Goal: Transaction & Acquisition: Purchase product/service

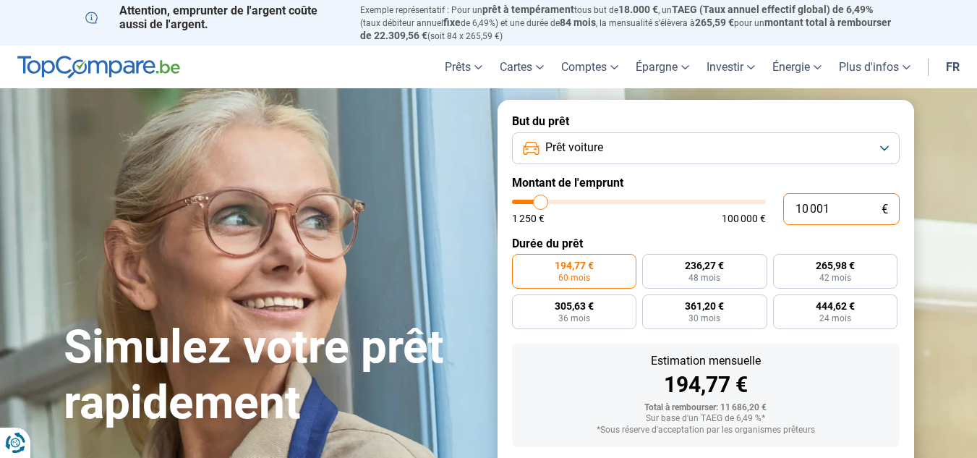
click at [857, 207] on input "10 001" at bounding box center [841, 209] width 116 height 32
type input "1 000"
type input "1250"
type input "100"
type input "1250"
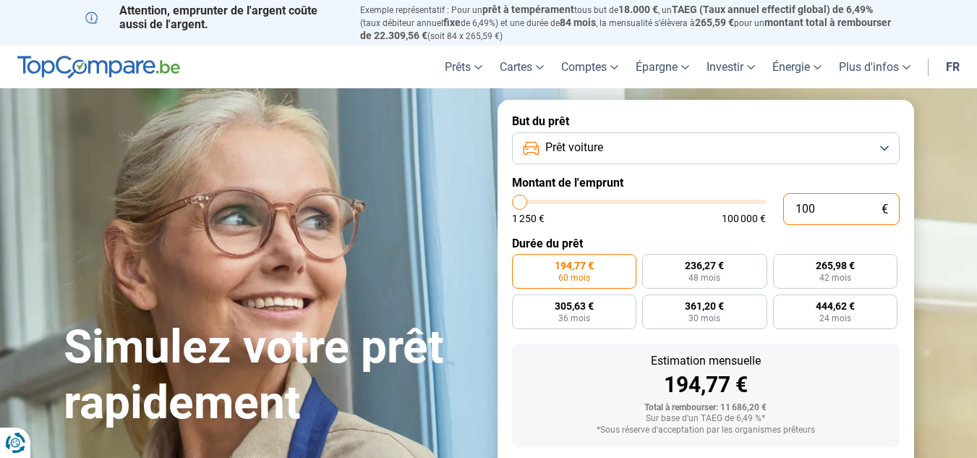
type input "10"
type input "1250"
type input "1"
type input "1250"
type input "0"
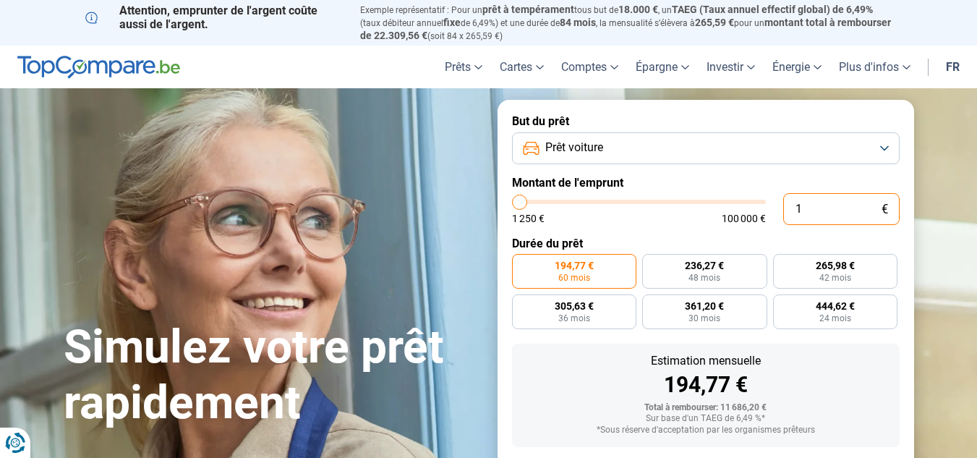
type input "1250"
type input "1 250"
type input "1250"
radio input "true"
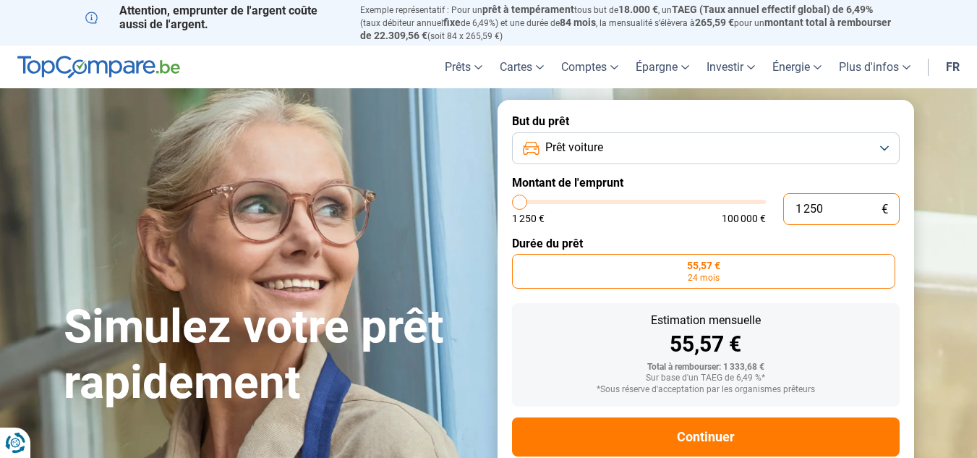
type input "12 502"
type input "12500"
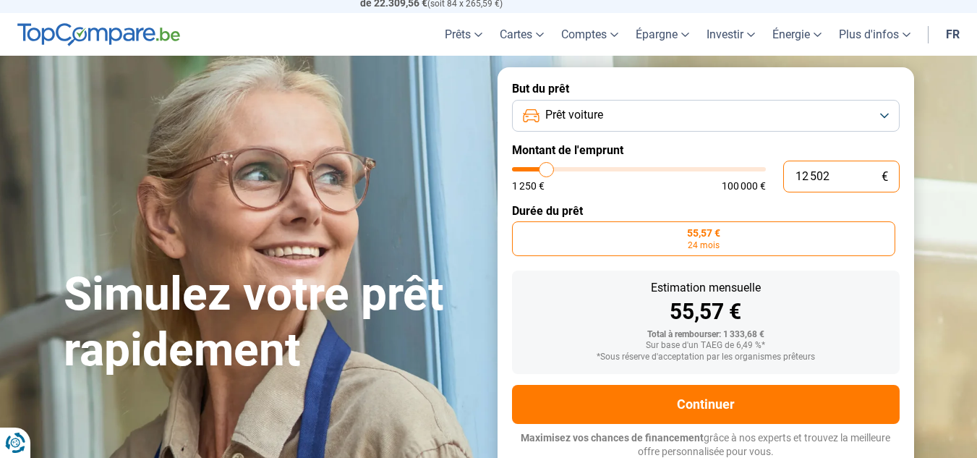
type input "125 020"
type input "100000"
type input "100 000"
type input "100000"
radio input "false"
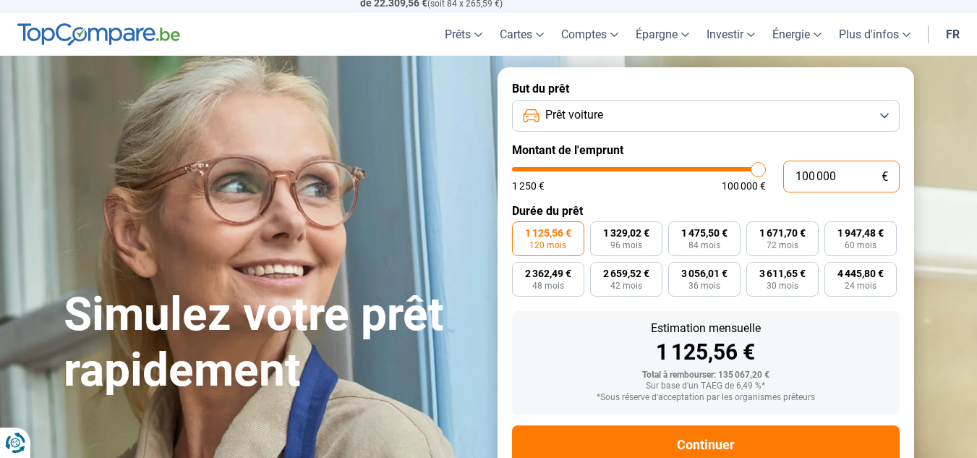
scroll to position [73, 0]
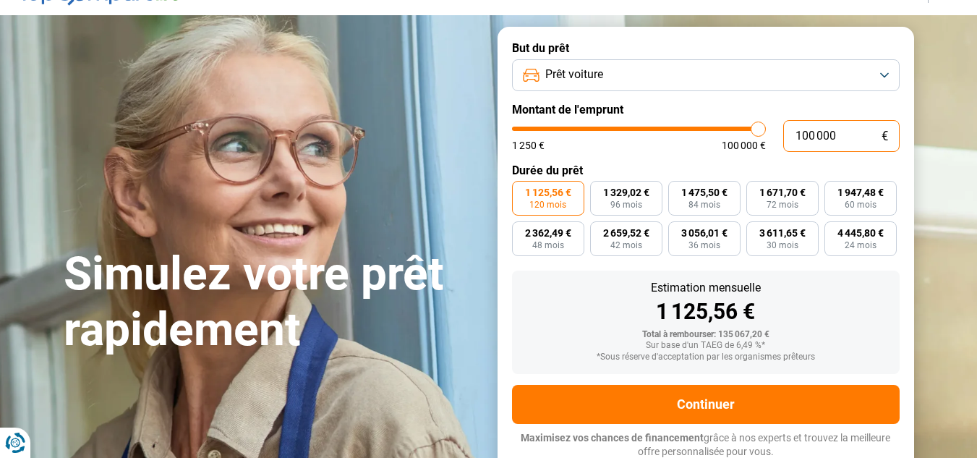
type input "10 000"
type input "10000"
type input "1 000"
type input "1250"
type input "100"
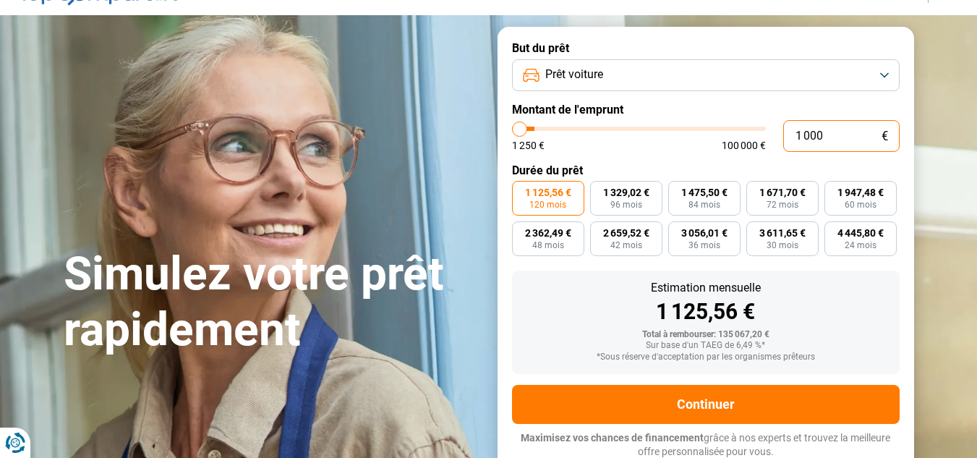
type input "1250"
type input "10"
type input "1250"
type input "1"
type input "1250"
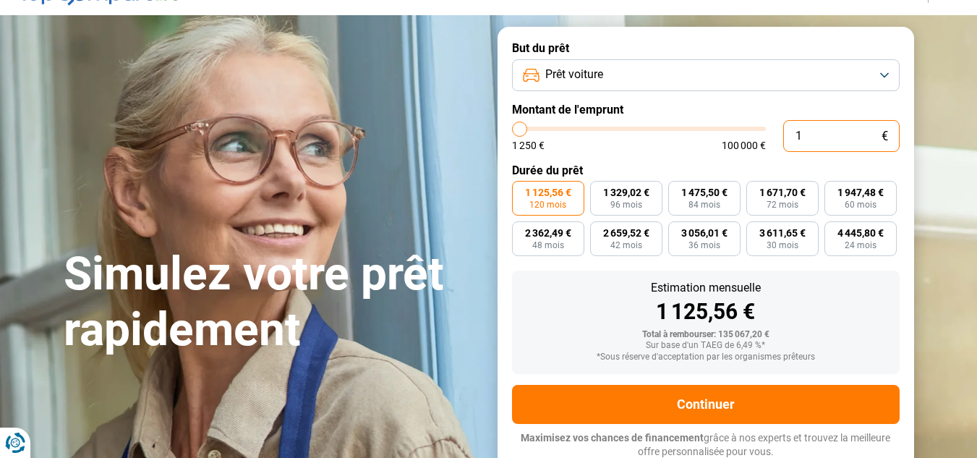
type input "0"
type input "1250"
type input "1 250"
type input "1250"
radio input "true"
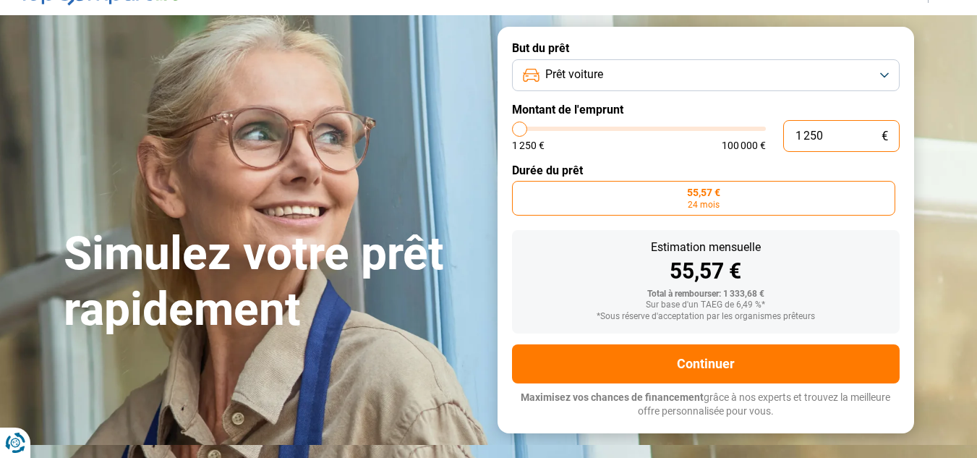
type input "12 502"
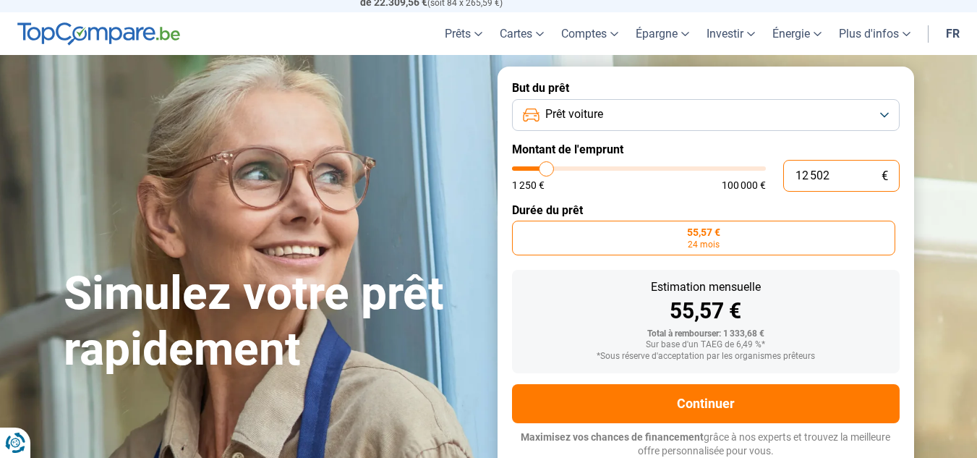
scroll to position [33, 0]
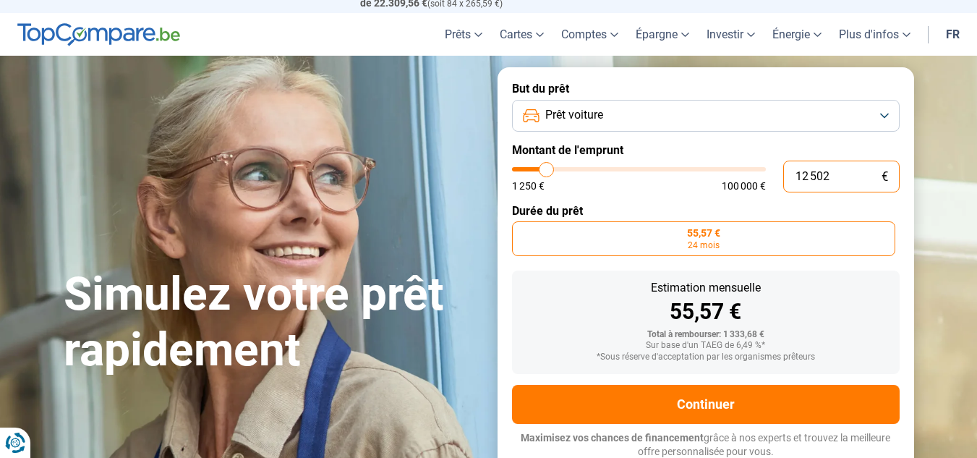
type input "12500"
radio input "false"
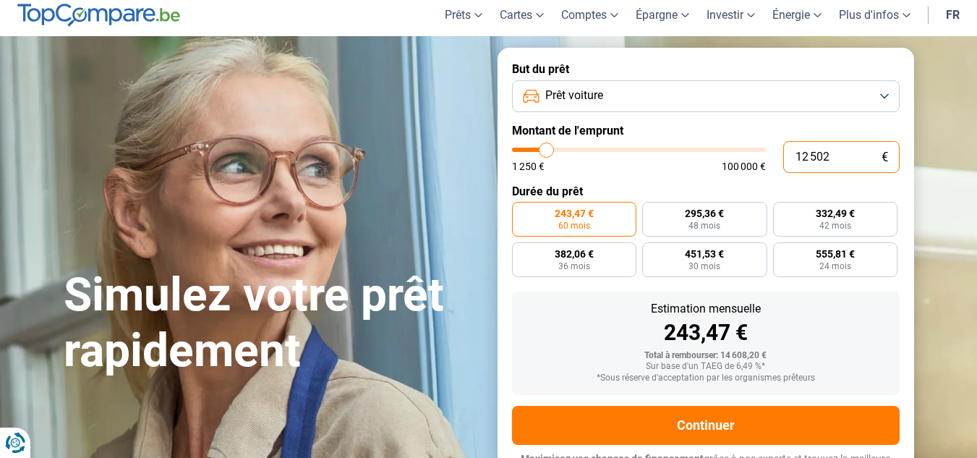
scroll to position [73, 0]
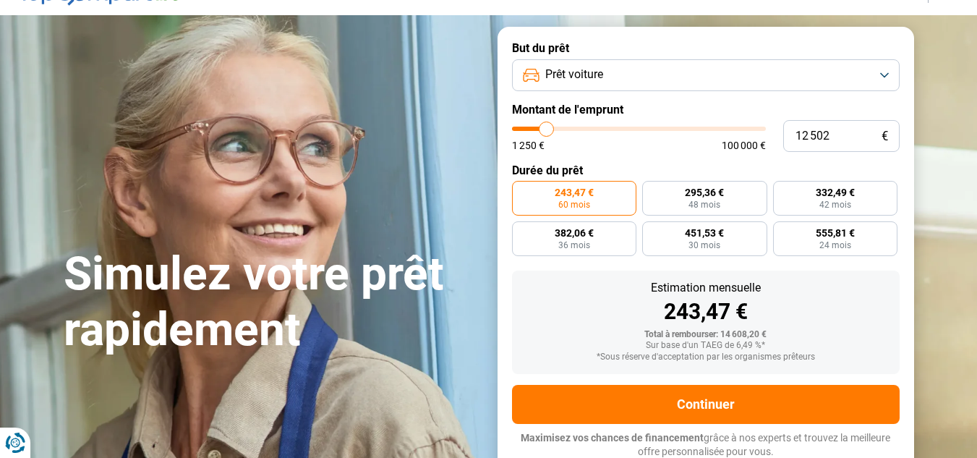
type input "14 750"
type input "14750"
type input "16 250"
type input "16250"
type input "18 500"
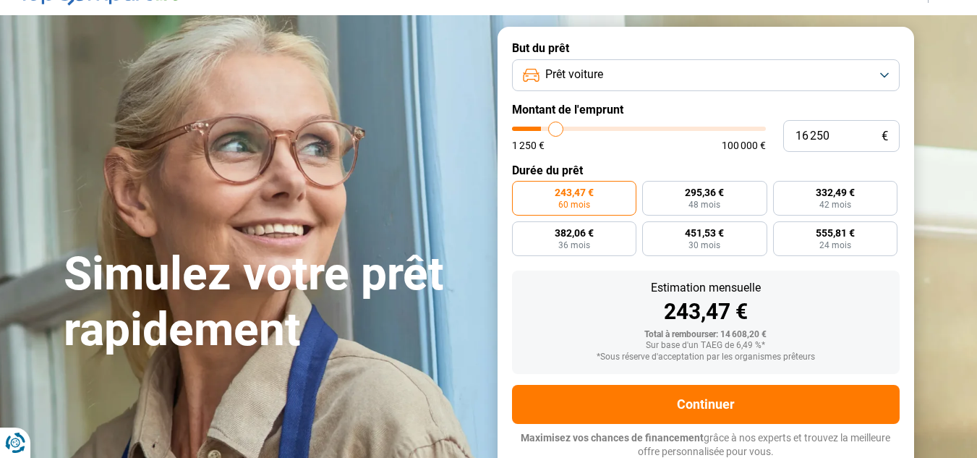
type input "18500"
type input "19 750"
type input "19750"
type input "20 250"
type input "20250"
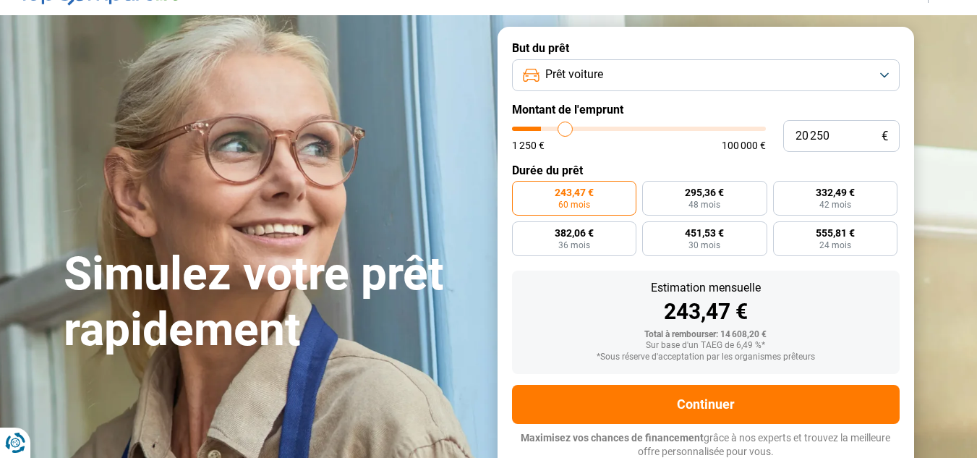
type input "22 000"
type input "22000"
type input "23 750"
type input "23750"
type input "25 250"
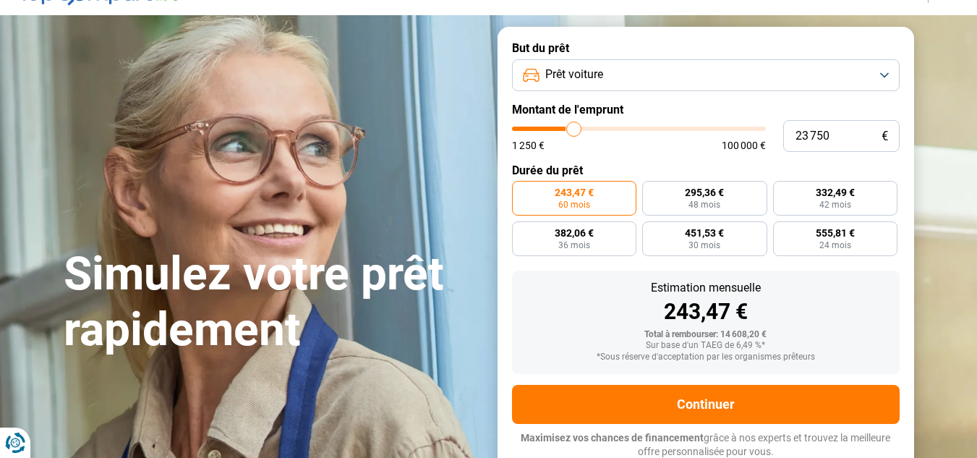
type input "25250"
type input "26 500"
type input "26500"
type input "27 500"
type input "27500"
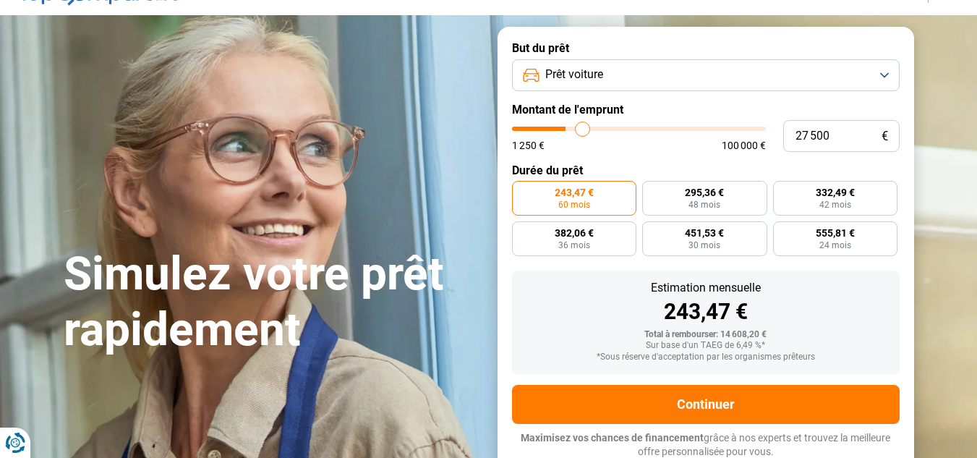
type input "28 000"
type input "28000"
type input "28 250"
type input "28250"
type input "29 000"
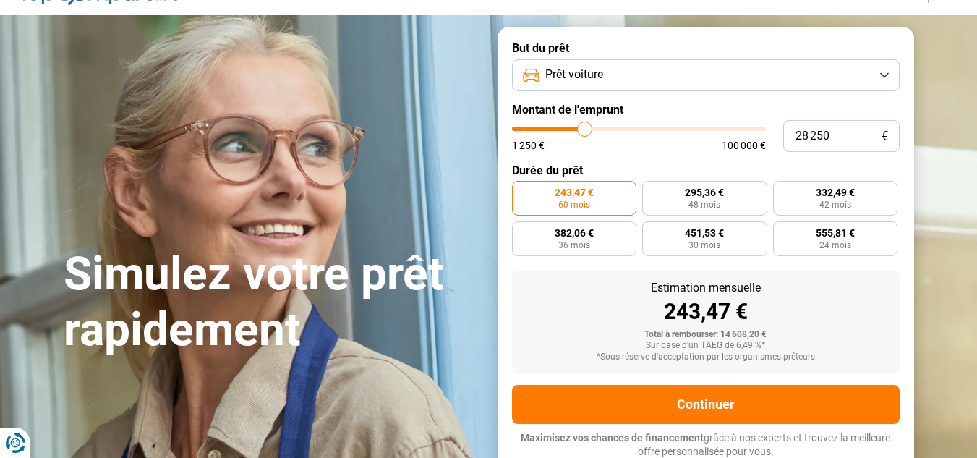
type input "29000"
type input "29 250"
type input "29250"
type input "29 000"
type input "29000"
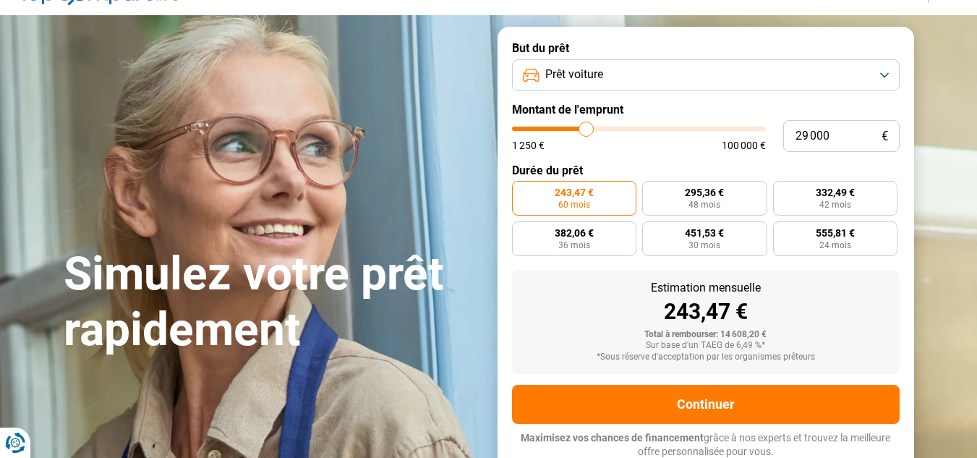
type input "28 750"
type input "28750"
type input "28 250"
type input "28250"
type input "28 000"
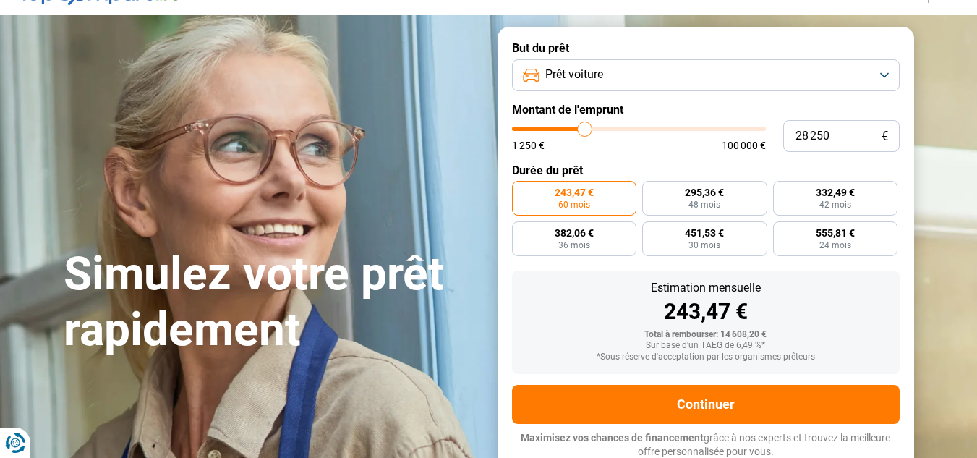
type input "28000"
type input "27 750"
type input "27750"
type input "27 500"
type input "27500"
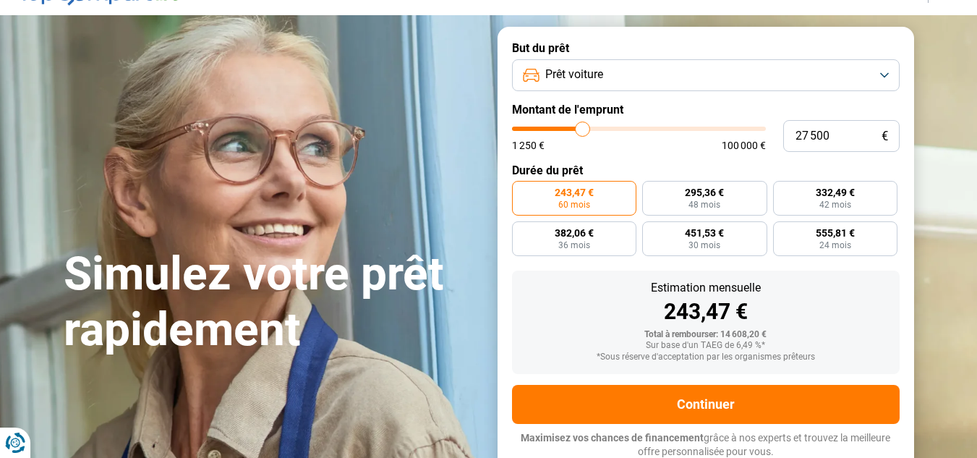
type input "27 250"
type input "27250"
type input "26 750"
type input "26750"
type input "26 500"
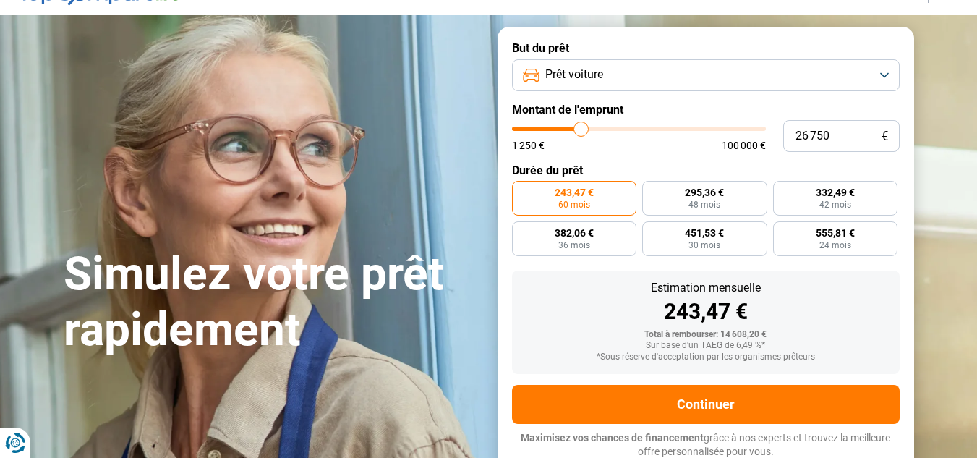
type input "26500"
type input "26 250"
type input "26250"
type input "26 000"
type input "26000"
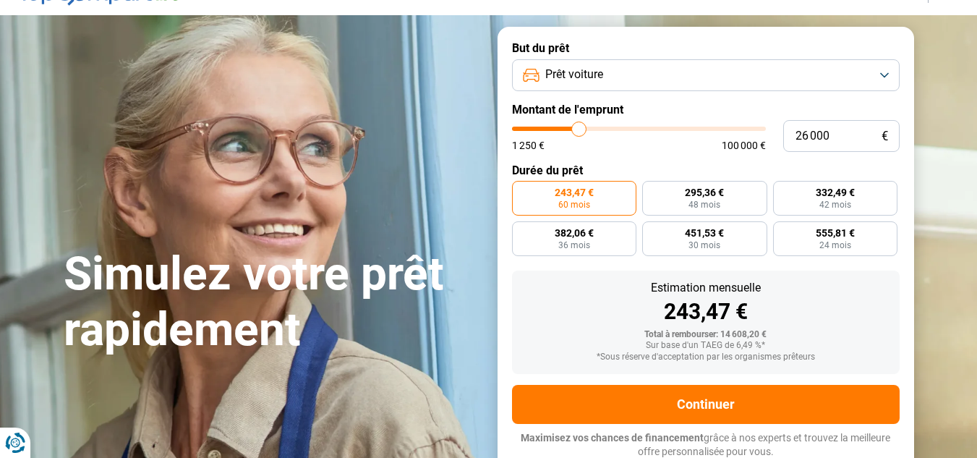
type input "25 750"
type input "25750"
type input "25 250"
type input "25250"
type input "25 000"
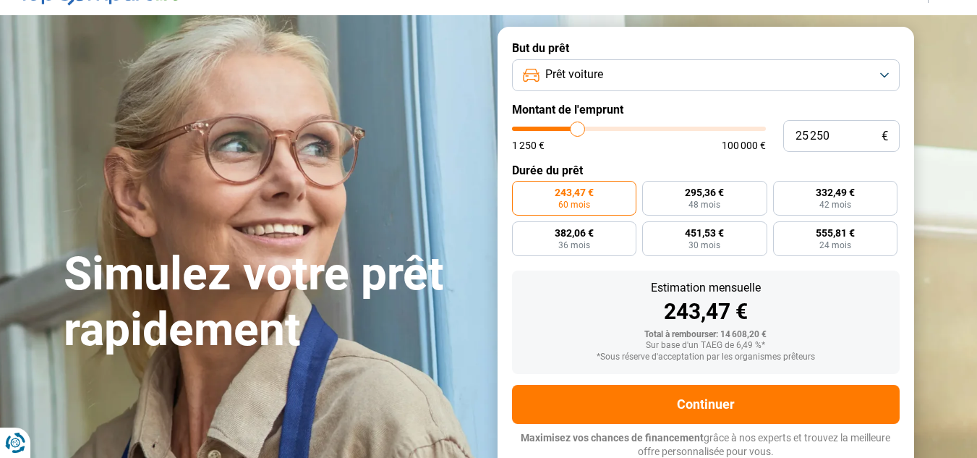
type input "25000"
type input "24 750"
type input "24750"
type input "24 500"
type input "24500"
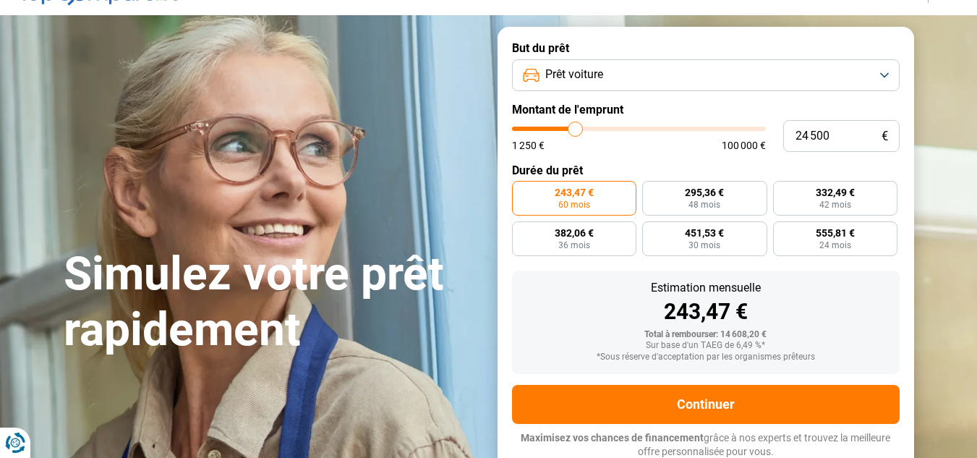
type input "24 250"
type input "24250"
type input "23 750"
type input "23750"
type input "23 500"
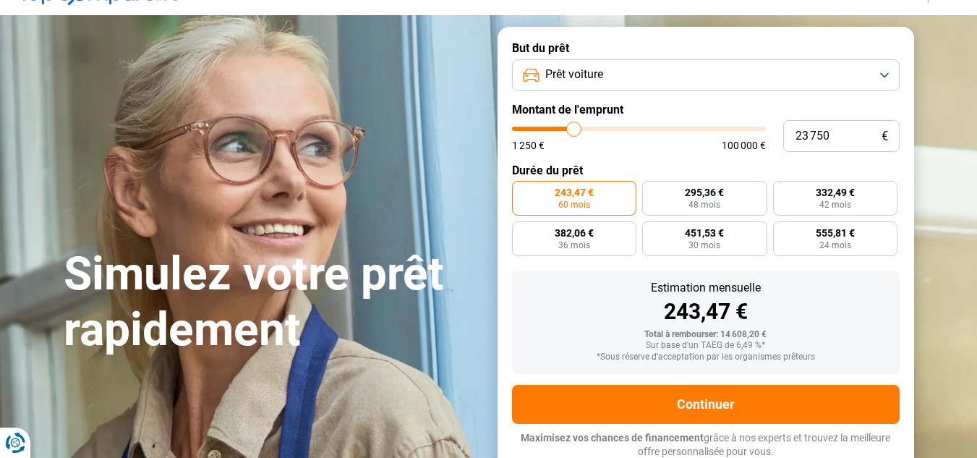
type input "23500"
type input "23 250"
type input "23250"
type input "23 000"
type input "23000"
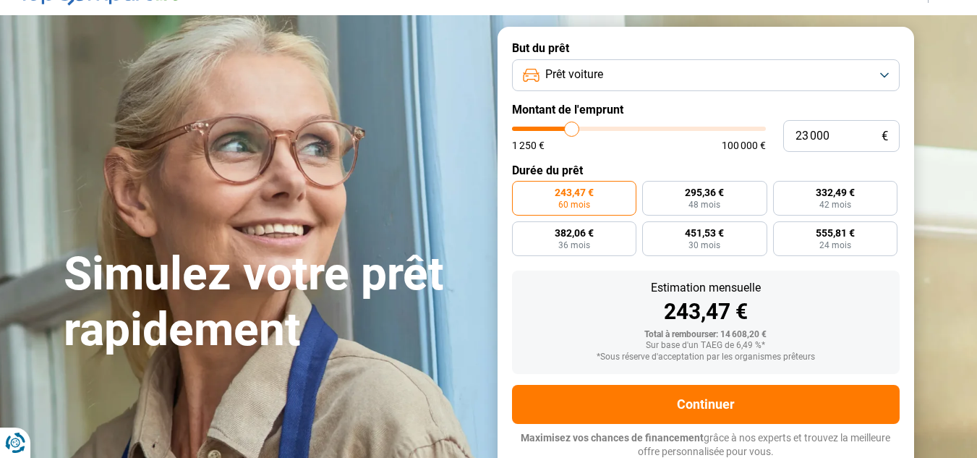
type input "22 750"
type input "22750"
type input "22 250"
type input "22250"
type input "22 000"
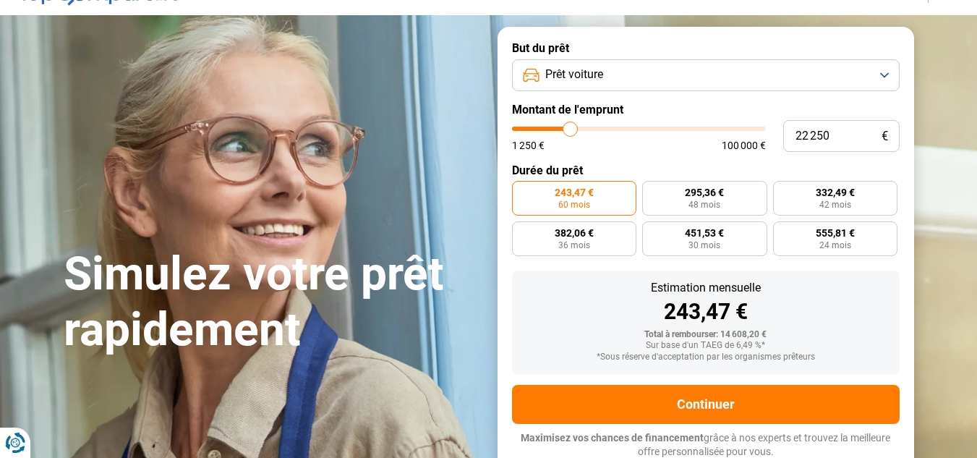
type input "22000"
type input "21 750"
type input "21750"
type input "21 500"
type input "21500"
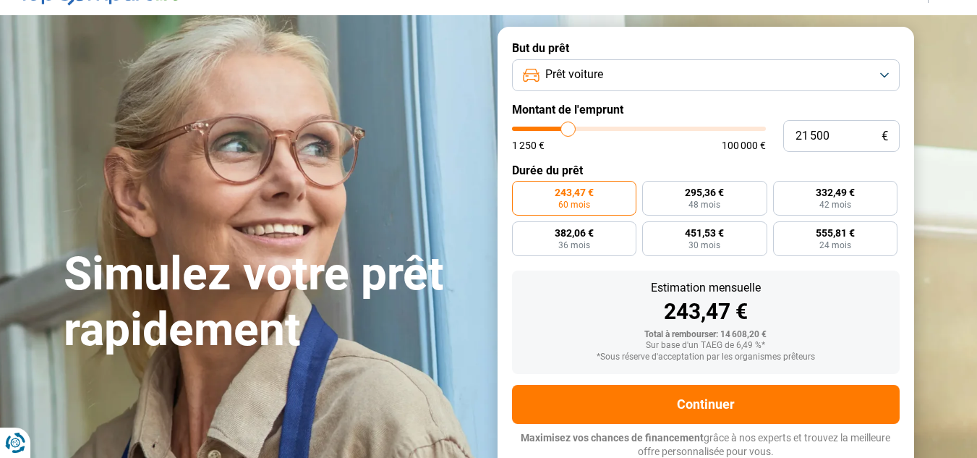
type input "21 250"
type input "21250"
type input "20 750"
type input "20750"
type input "20 500"
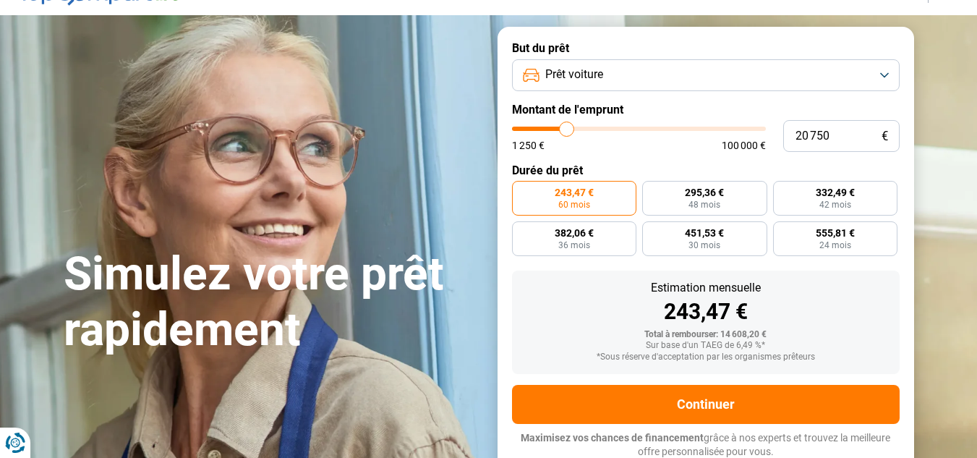
type input "20500"
type input "20 250"
type input "20250"
type input "20 000"
drag, startPoint x: 551, startPoint y: 126, endPoint x: 565, endPoint y: 124, distance: 14.0
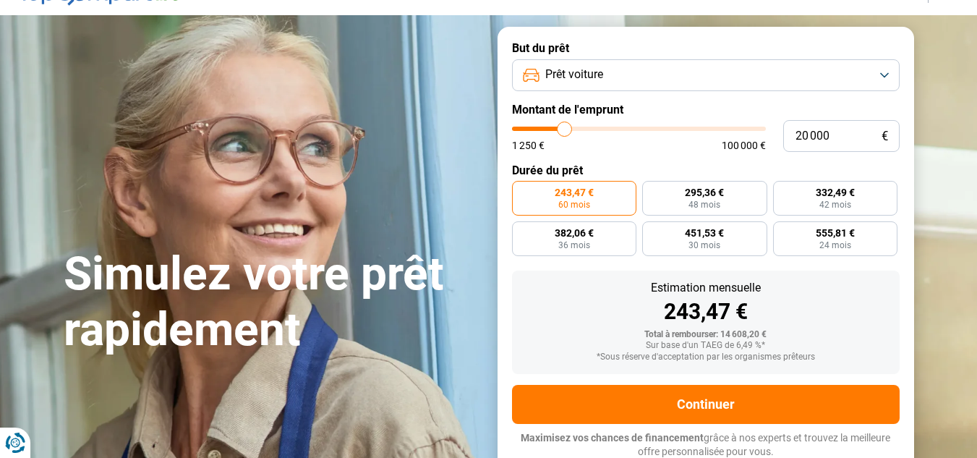
type input "20000"
click at [565, 126] on input "range" at bounding box center [639, 128] width 254 height 4
radio input "false"
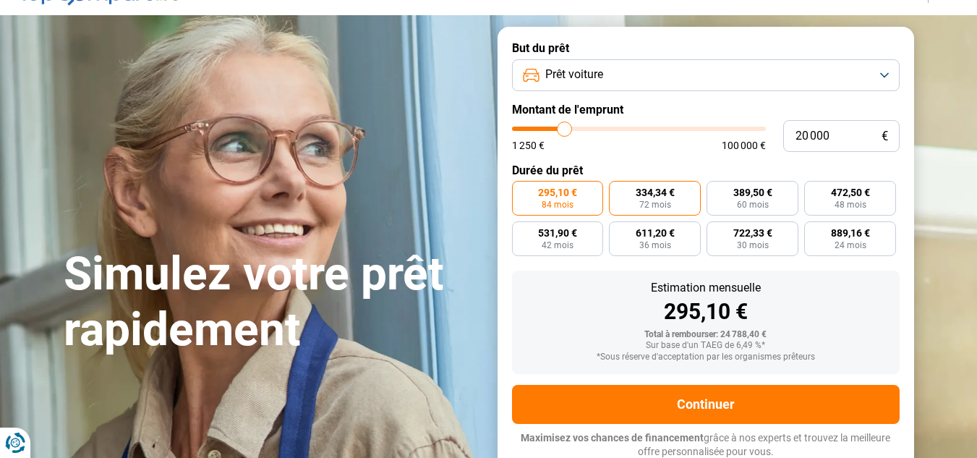
click at [651, 200] on span "72 mois" at bounding box center [655, 204] width 32 height 9
click at [618, 190] on input "334,34 € 72 mois" at bounding box center [613, 185] width 9 height 9
radio input "true"
click at [576, 192] on span "295,10 €" at bounding box center [557, 192] width 39 height 10
click at [521, 190] on input "295,10 € 84 mois" at bounding box center [516, 185] width 9 height 9
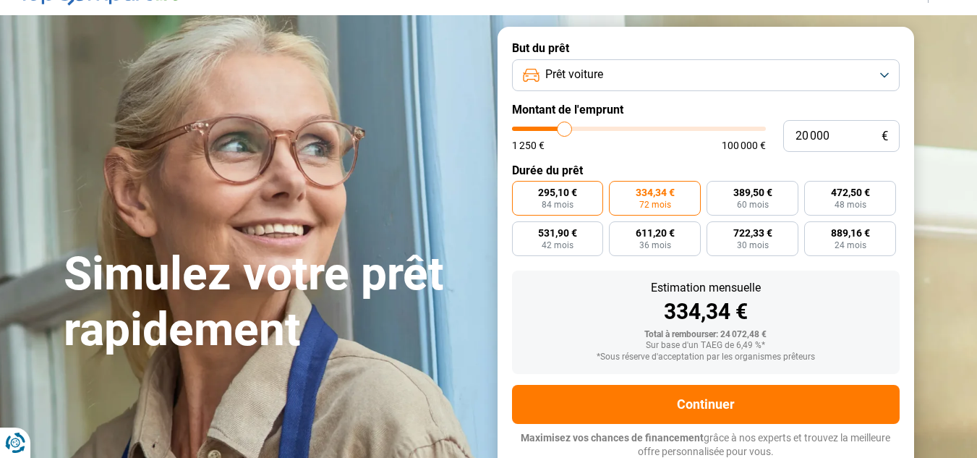
radio input "true"
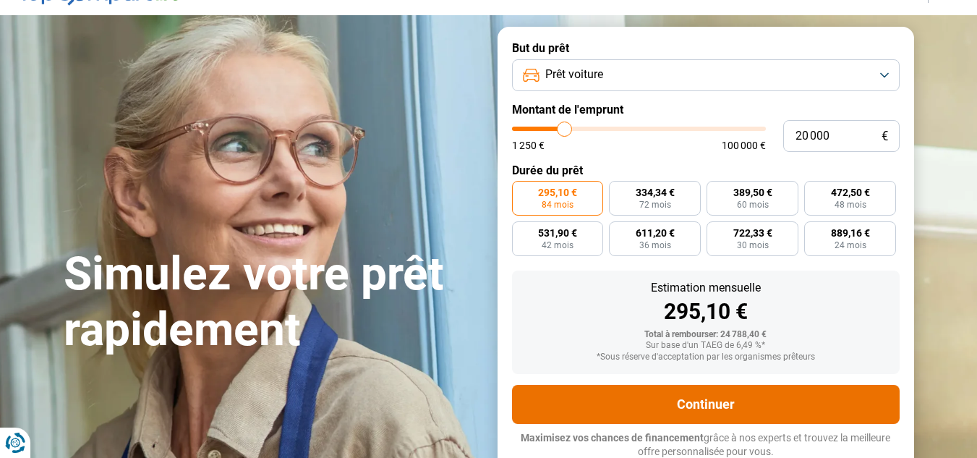
click at [726, 403] on button "Continuer" at bounding box center [705, 404] width 387 height 39
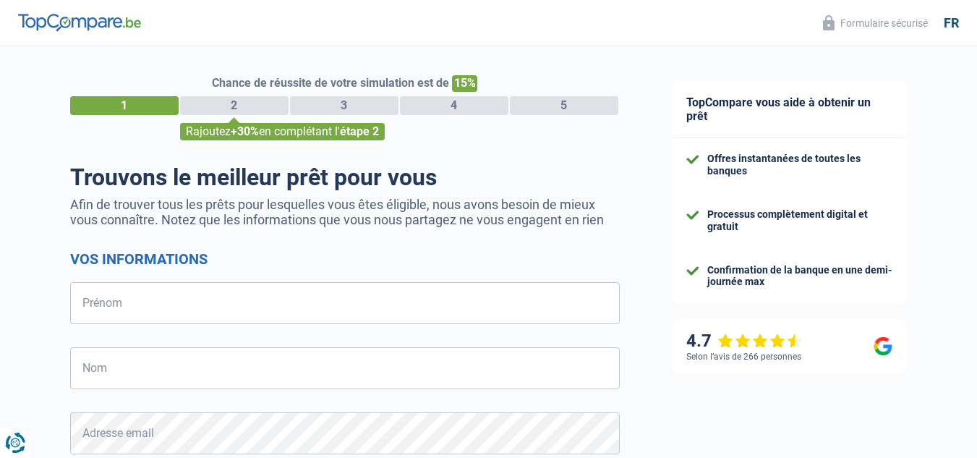
select select "32"
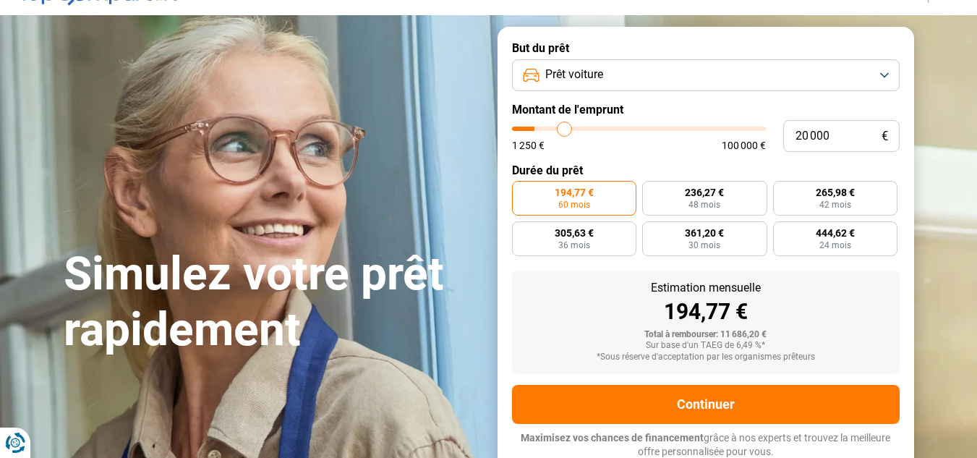
type input "19 000"
type input "19000"
type input "19 750"
type input "19750"
type input "20 250"
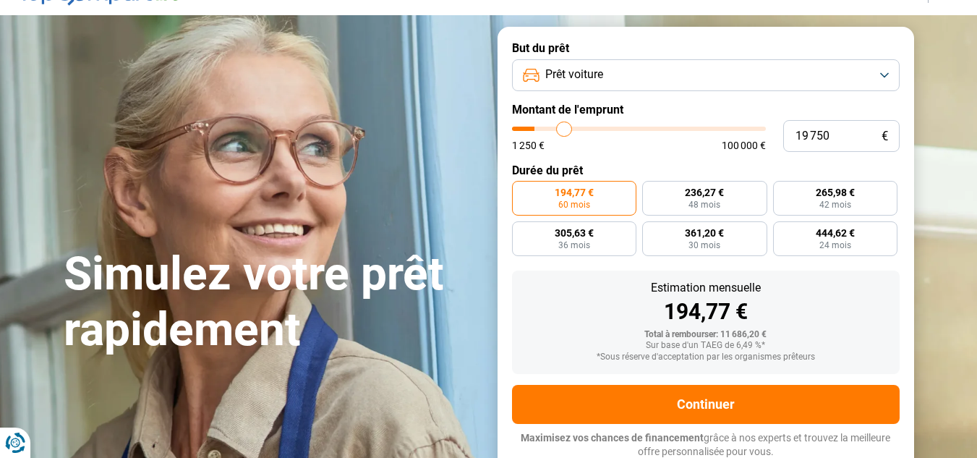
type input "20250"
type input "21 500"
type input "21500"
type input "22 250"
type input "22250"
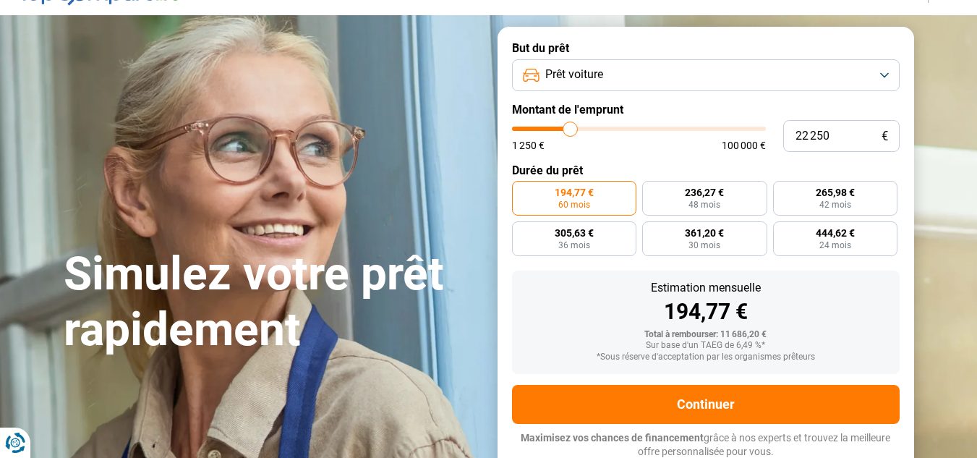
type input "23 000"
type input "23000"
type input "23 250"
type input "23250"
type input "24 250"
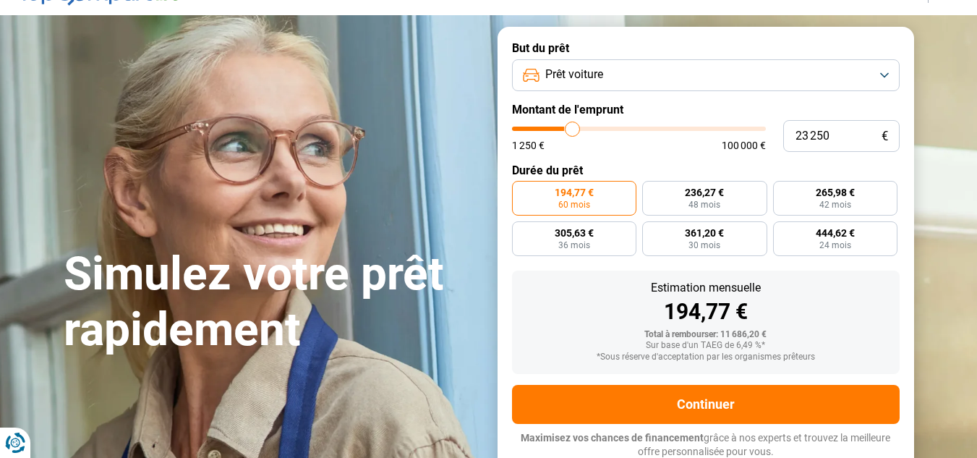
type input "24250"
type input "24 750"
type input "24750"
type input "25 750"
type input "25750"
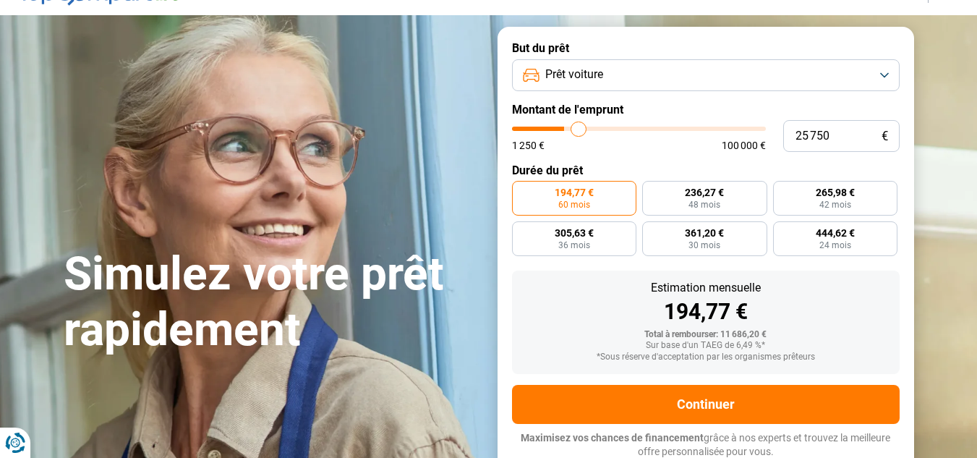
type input "26 250"
type input "26250"
type input "27 250"
type input "27250"
type input "28 750"
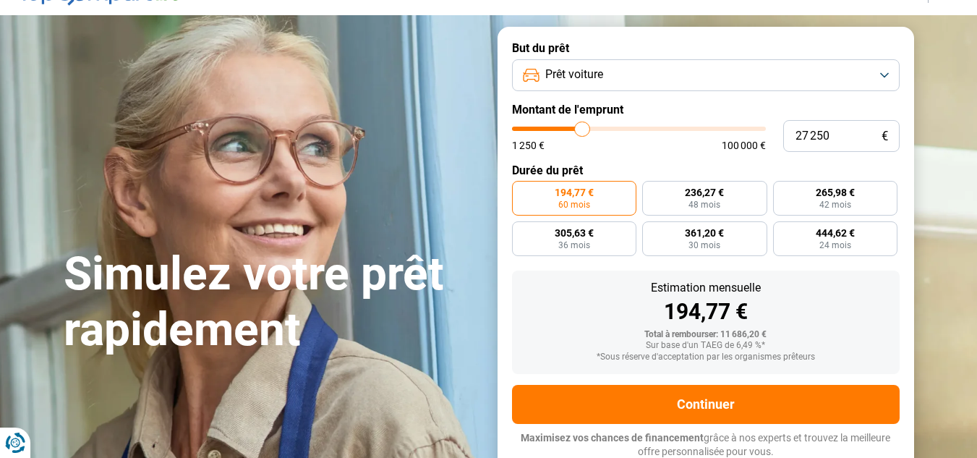
type input "28750"
type input "29 750"
type input "29750"
type input "31 000"
type input "31000"
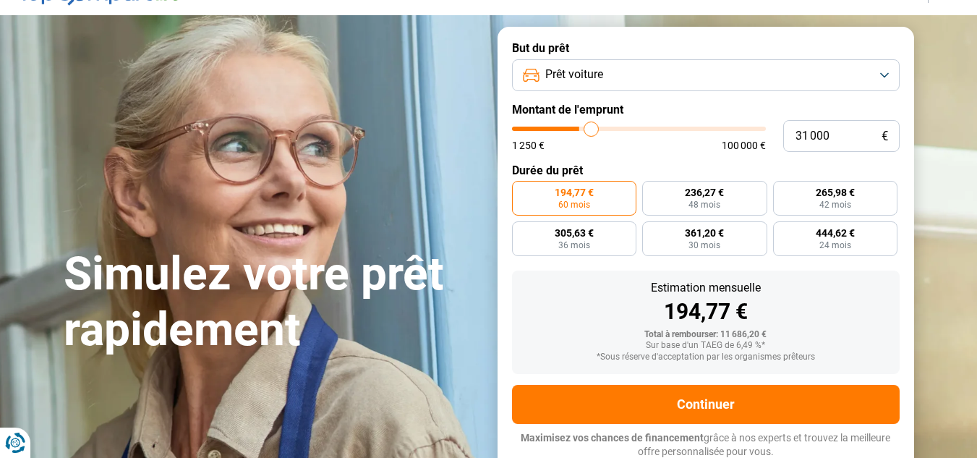
type input "31 250"
type input "31250"
type input "31 750"
drag, startPoint x: 562, startPoint y: 126, endPoint x: 593, endPoint y: 126, distance: 31.1
type input "31750"
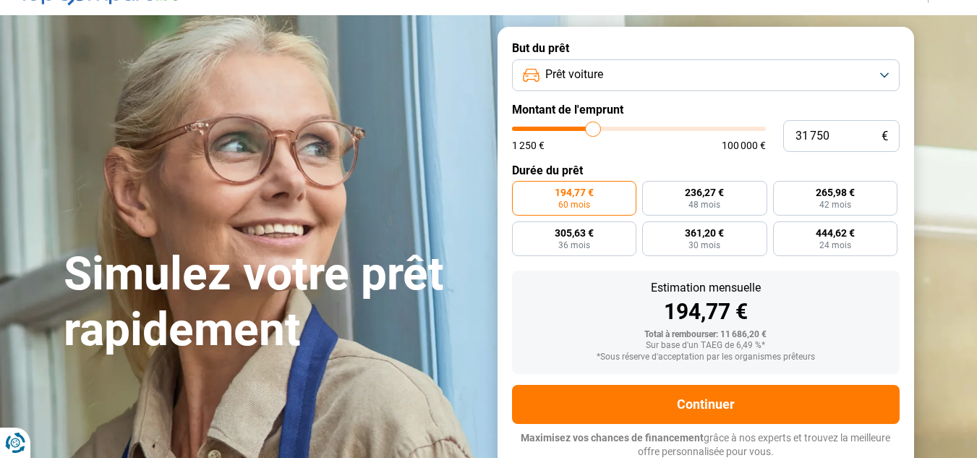
click at [593, 126] on input "range" at bounding box center [639, 128] width 254 height 4
radio input "false"
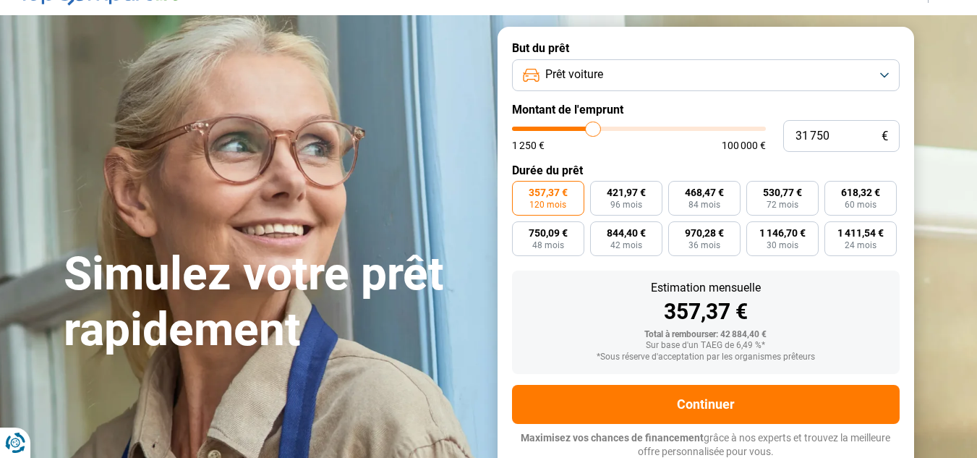
type input "31 250"
type input "31250"
type input "30 750"
type input "30750"
type input "29 750"
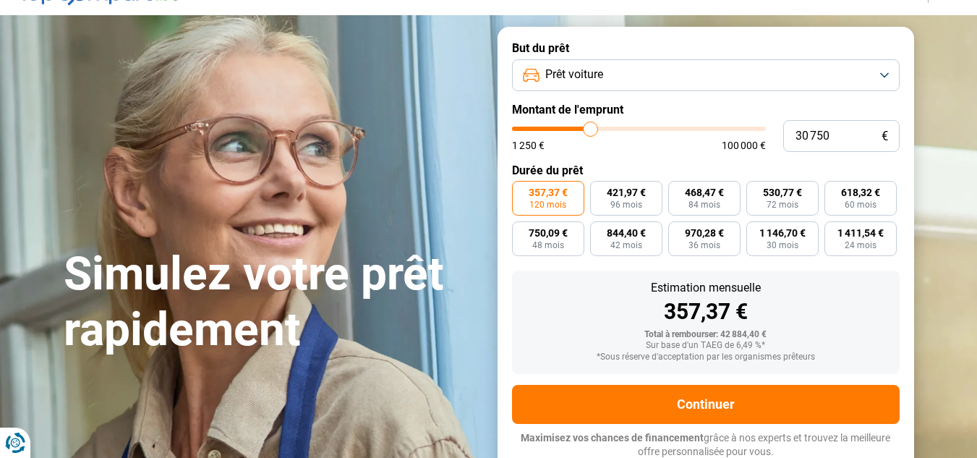
type input "29750"
type input "29 000"
type input "29000"
type input "28 750"
type input "28750"
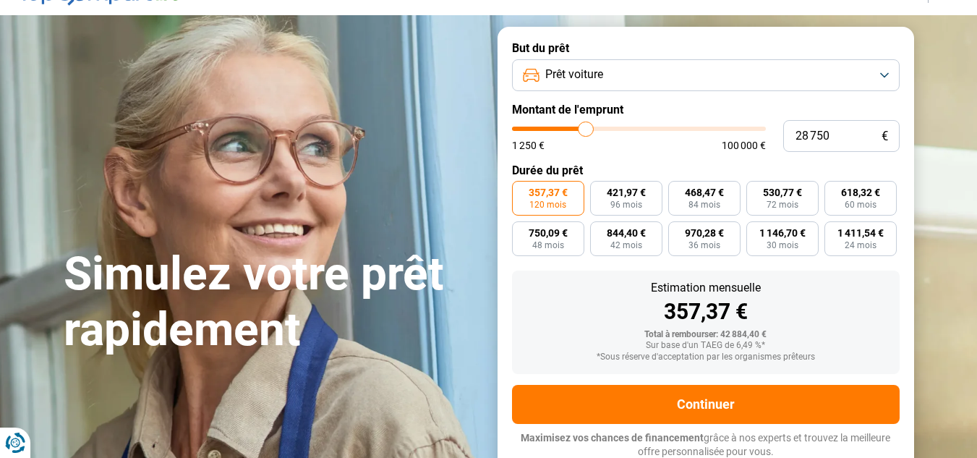
type input "28 250"
type input "28250"
type input "28 000"
type input "28000"
type input "27 750"
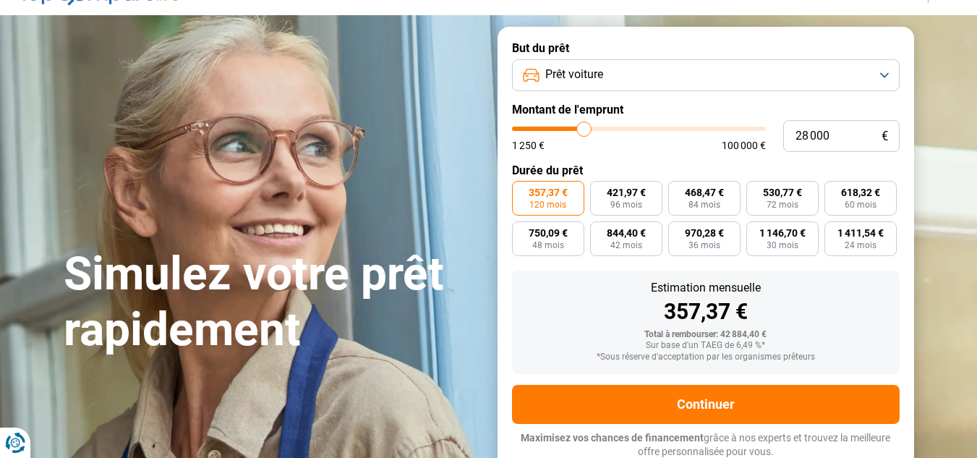
type input "27750"
type input "27 250"
type input "27250"
type input "26 750"
type input "26750"
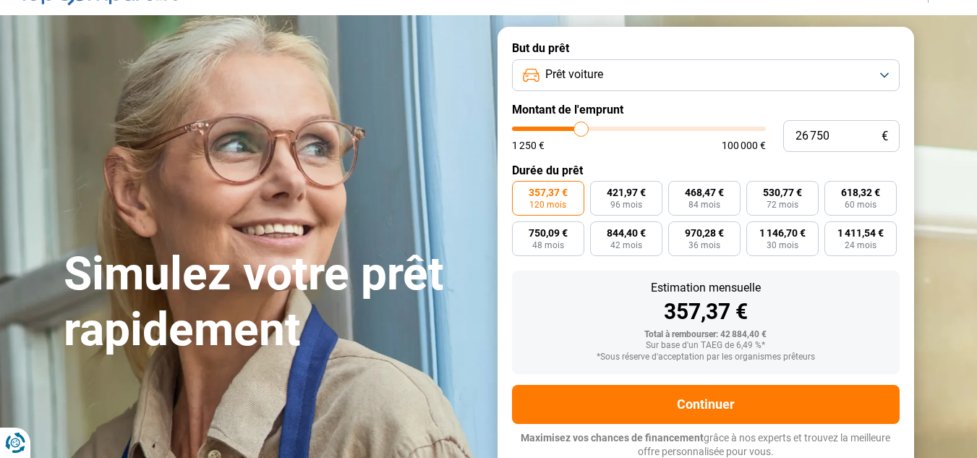
type input "26 250"
type input "26250"
type input "26 000"
type input "26000"
type input "25 750"
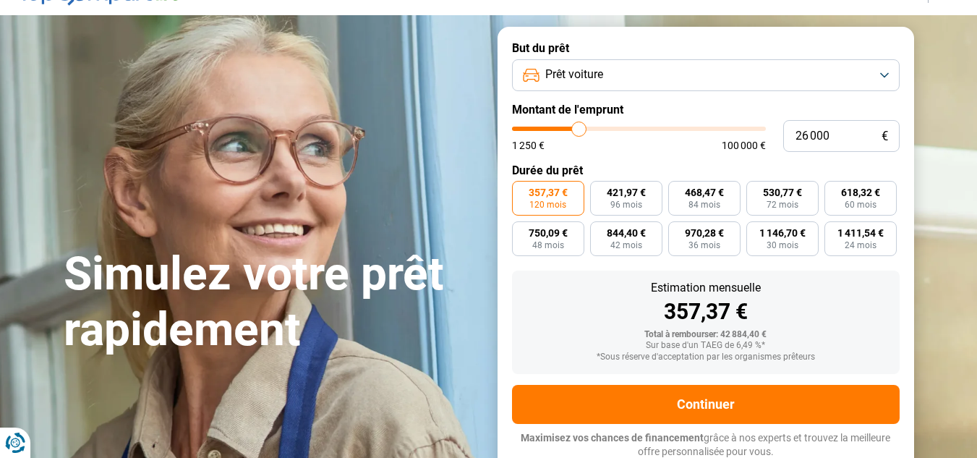
type input "25750"
type input "25 250"
type input "25250"
type input "25 000"
type input "25000"
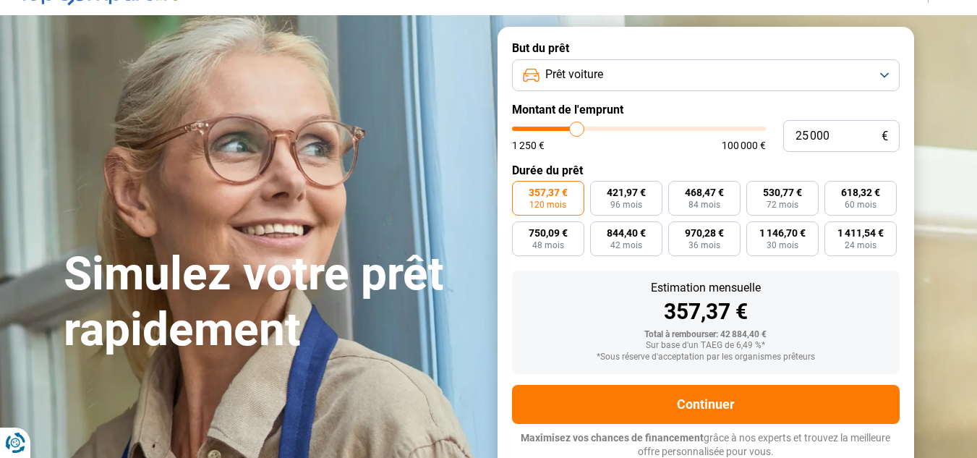
type input "24 750"
type input "24750"
type input "24 500"
type input "24500"
type input "23 750"
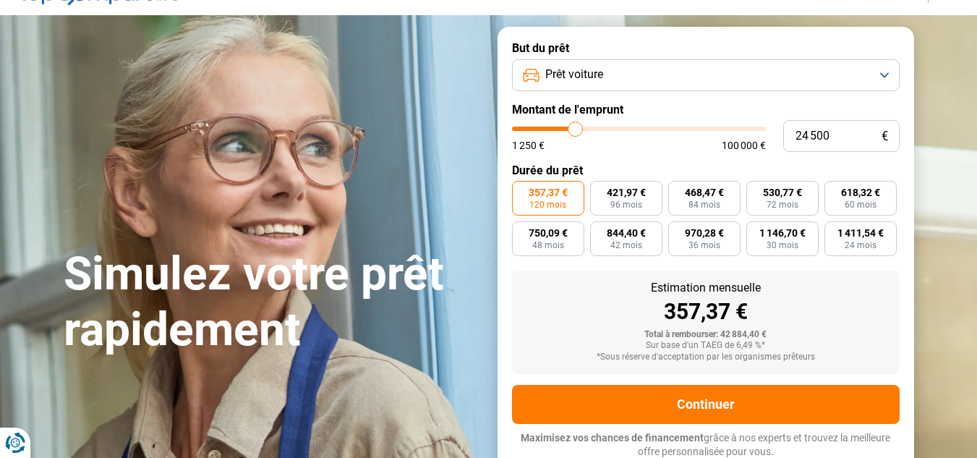
type input "23750"
type input "23 500"
type input "23500"
type input "23 000"
type input "23000"
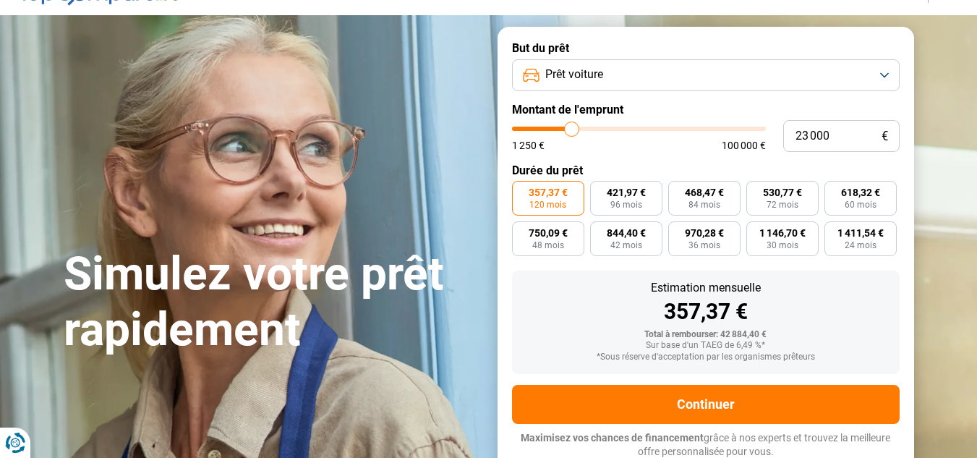
type input "22 750"
type input "22750"
type input "22 250"
type input "22250"
type input "22 000"
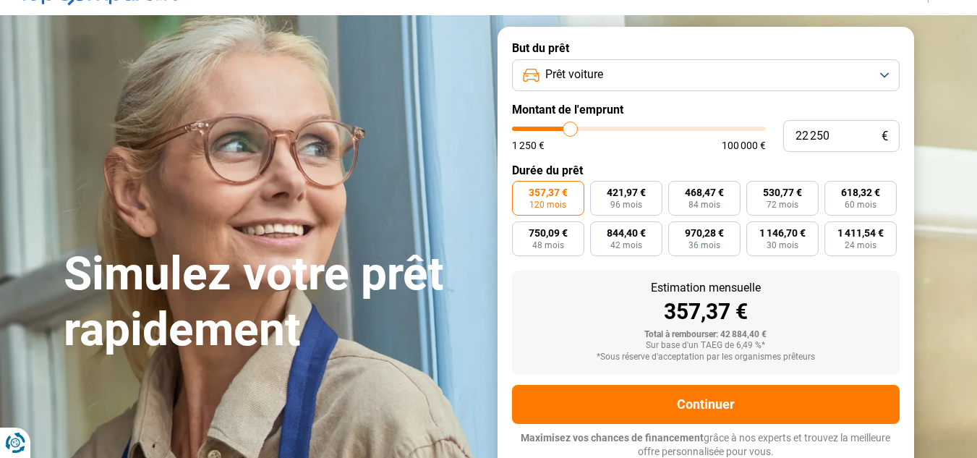
type input "22000"
type input "21 750"
type input "21750"
type input "21 500"
type input "21500"
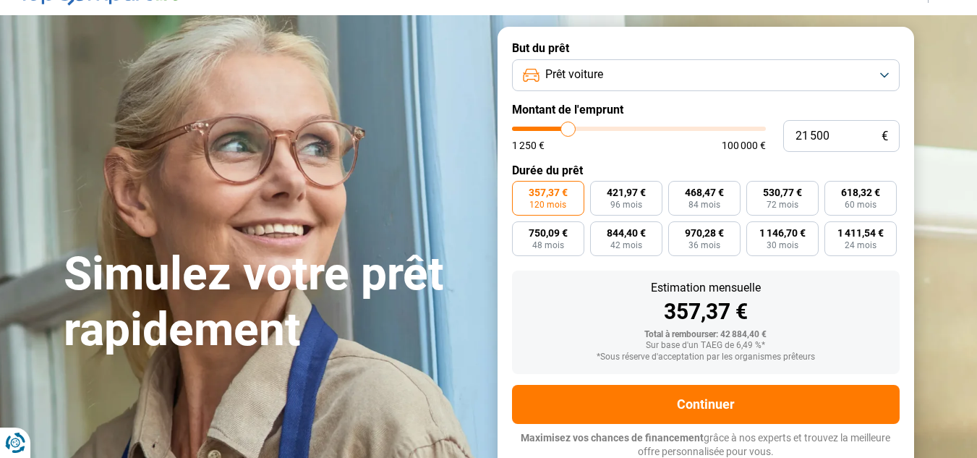
type input "21 250"
type input "21250"
type input "20 750"
type input "20750"
type input "20 500"
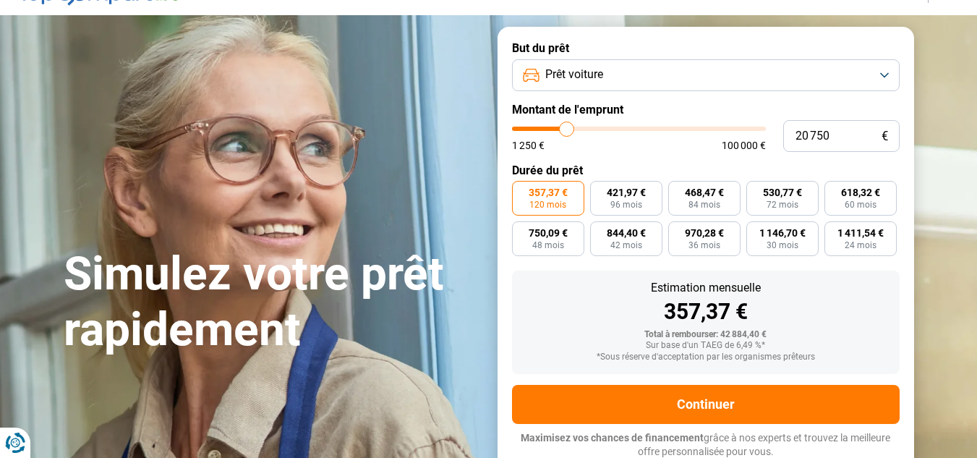
type input "20500"
type input "20 250"
type input "20250"
type input "20 000"
type input "20000"
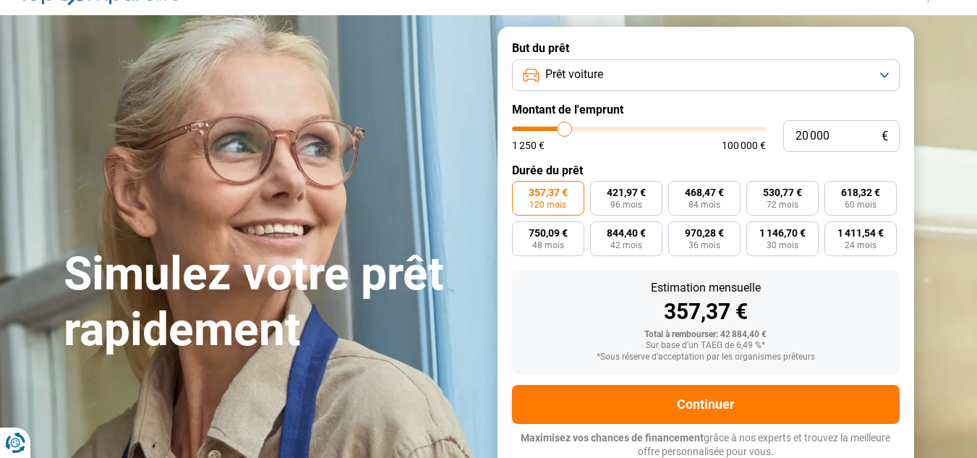
type input "19 750"
type input "19750"
type input "19 250"
type input "19250"
type input "19 750"
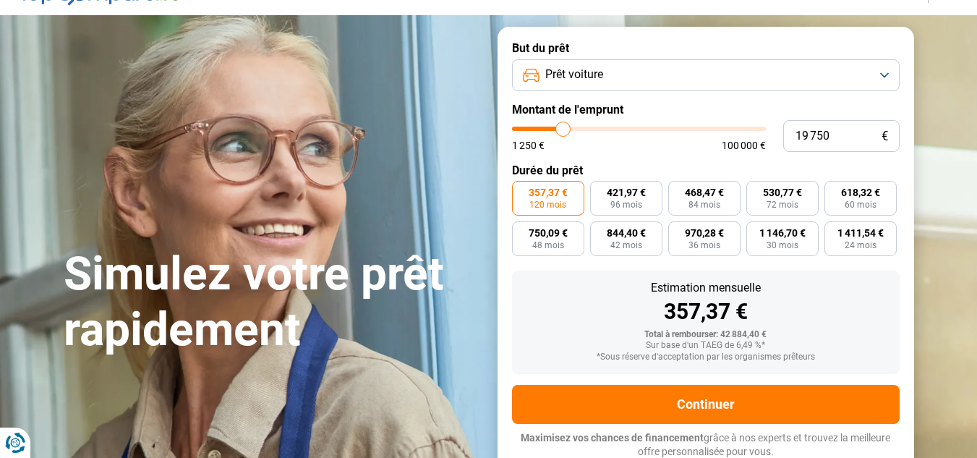
type input "19750"
type input "20 000"
drag, startPoint x: 593, startPoint y: 126, endPoint x: 565, endPoint y: 129, distance: 28.3
type input "20000"
click at [565, 129] on input "range" at bounding box center [639, 128] width 254 height 4
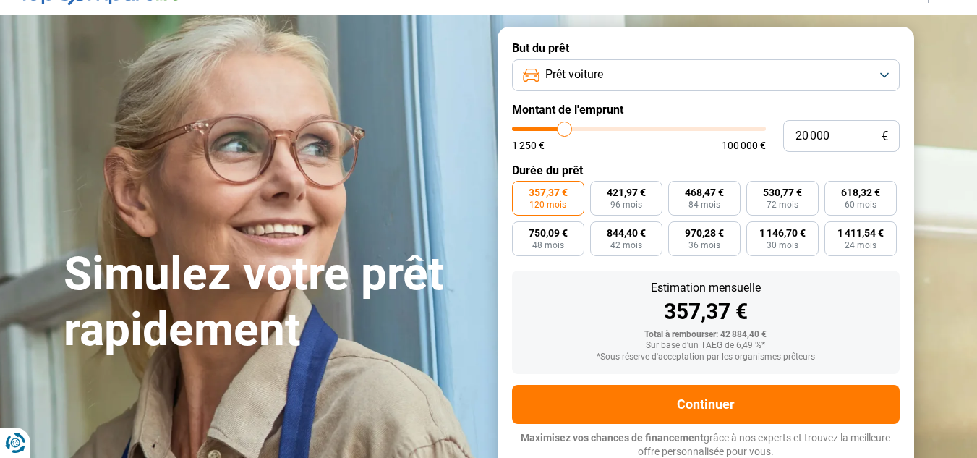
radio input "true"
